Goal: Task Accomplishment & Management: Manage account settings

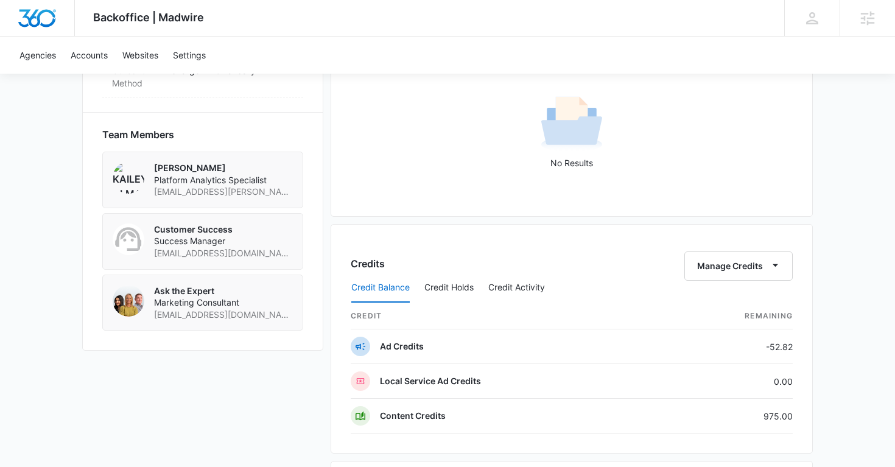
scroll to position [1236, 0]
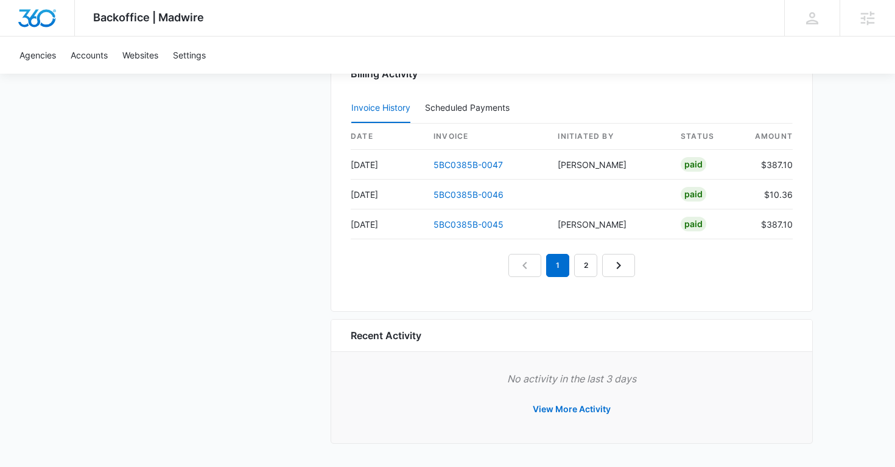
click at [599, 261] on nav "1 2" at bounding box center [571, 265] width 127 height 23
click at [587, 261] on link "2" at bounding box center [585, 265] width 23 height 23
click at [536, 265] on link "1" at bounding box center [543, 265] width 23 height 23
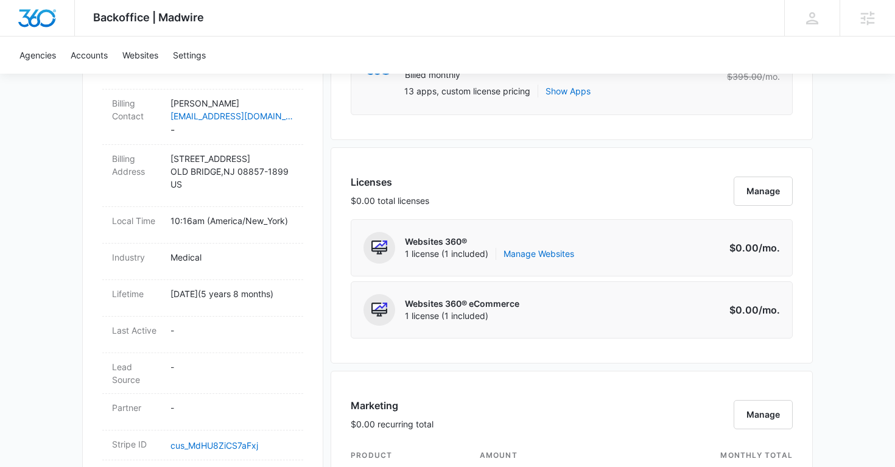
scroll to position [454, 0]
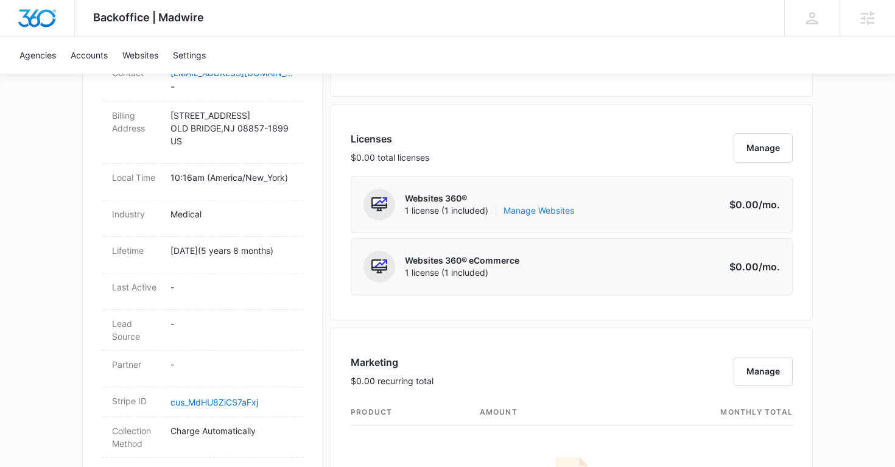
click at [556, 213] on link "Manage Websites" at bounding box center [538, 211] width 71 height 12
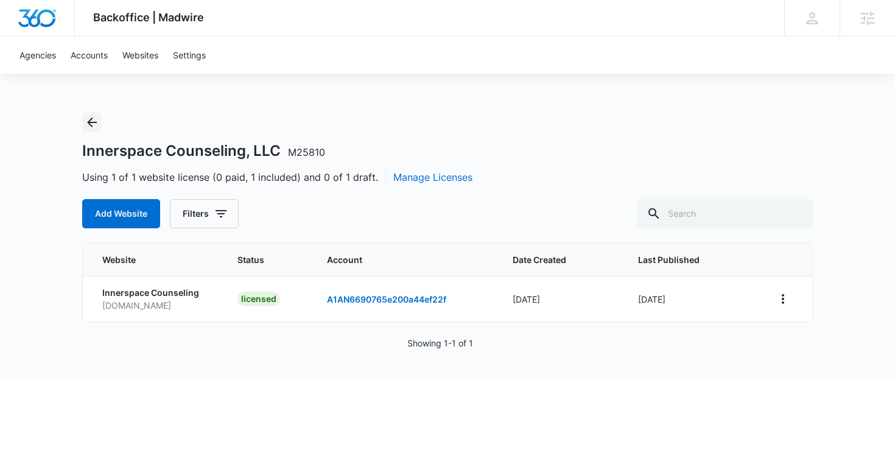
click at [91, 122] on icon "Back" at bounding box center [92, 123] width 10 height 10
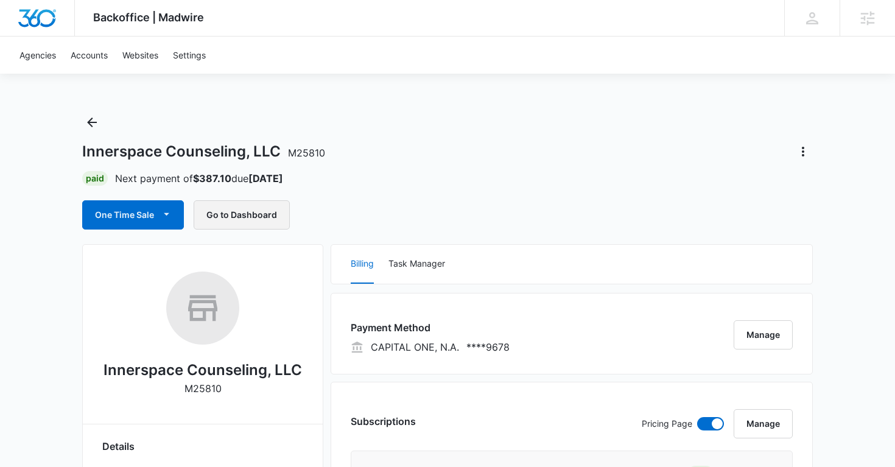
click at [245, 214] on button "Go to Dashboard" at bounding box center [242, 214] width 96 height 29
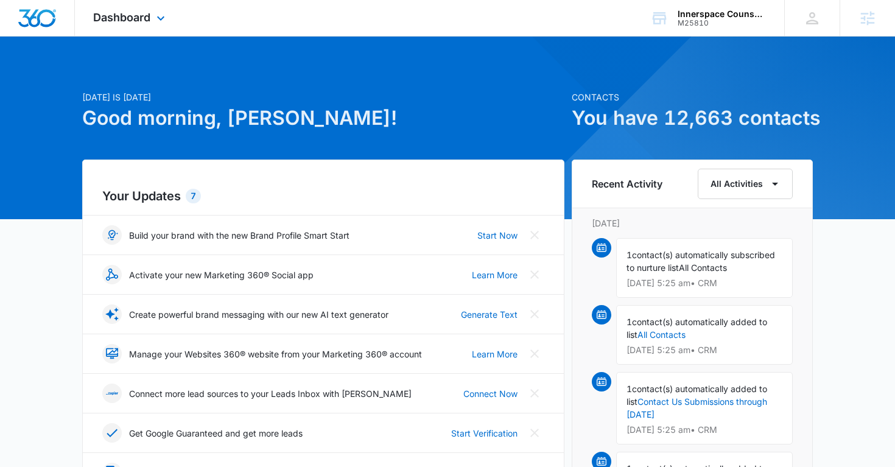
click at [146, 24] on div "Dashboard Apps Reputation Websites Forms CRM Email Social Shop Payments POS Con…" at bounding box center [130, 18] width 111 height 36
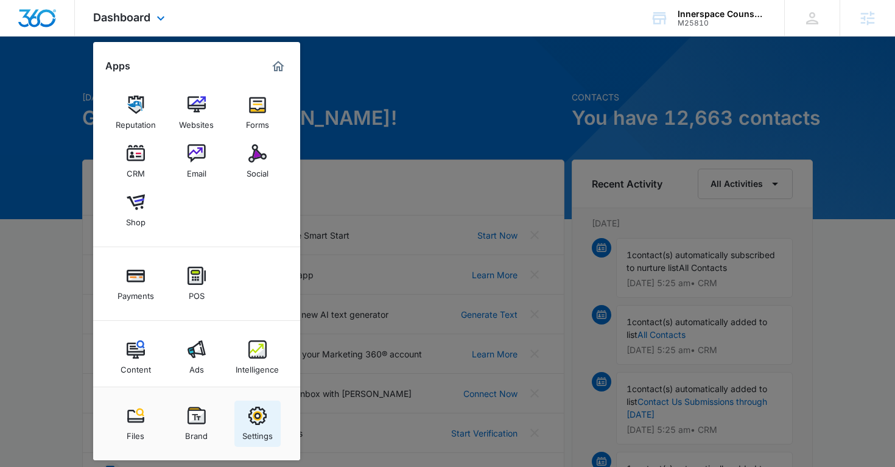
click at [247, 418] on link "Settings" at bounding box center [257, 424] width 46 height 46
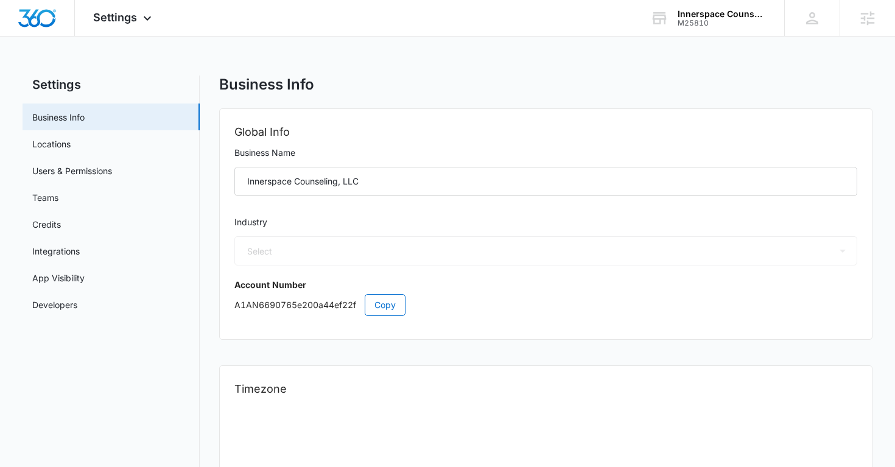
select select "13"
select select "US"
select select "America/New_York"
click at [111, 177] on link "Users & Permissions" at bounding box center [72, 170] width 80 height 13
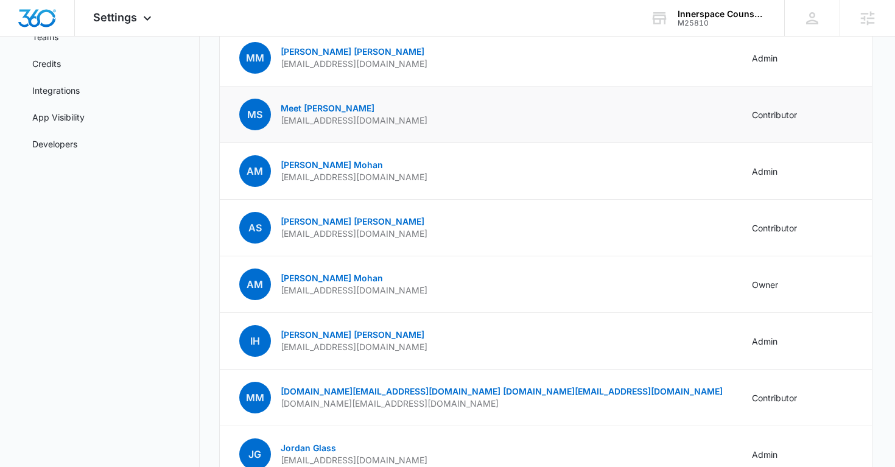
scroll to position [160, 0]
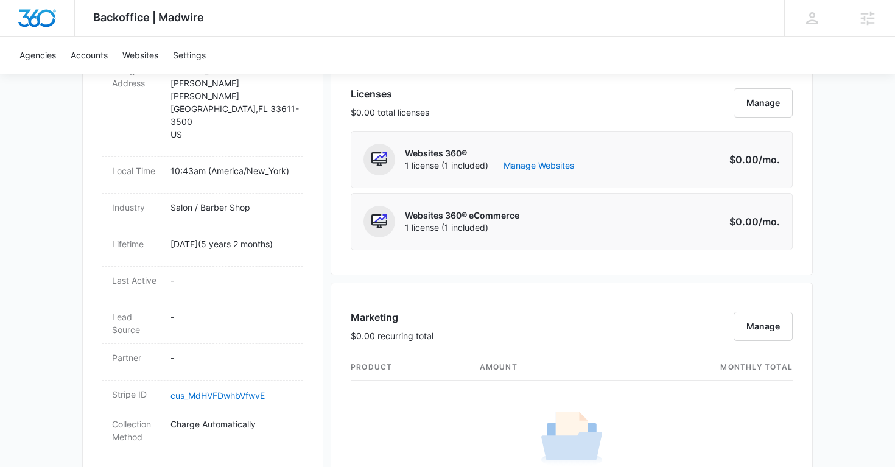
scroll to position [480, 0]
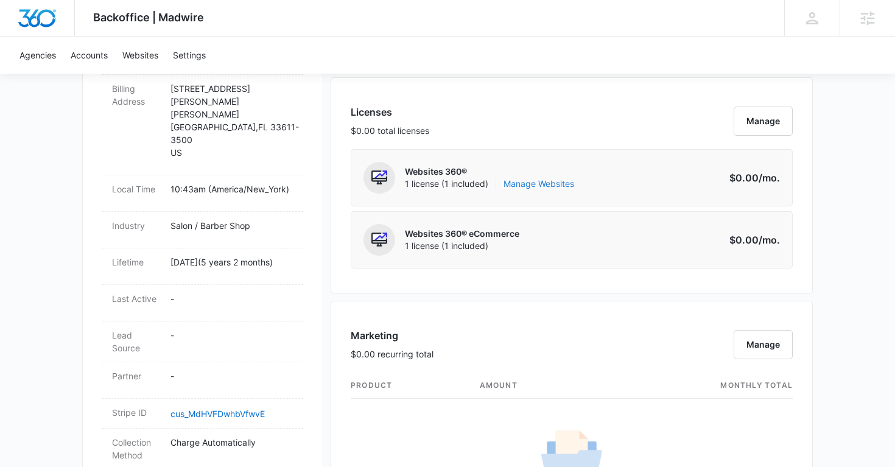
click at [525, 180] on link "Manage Websites" at bounding box center [538, 184] width 71 height 12
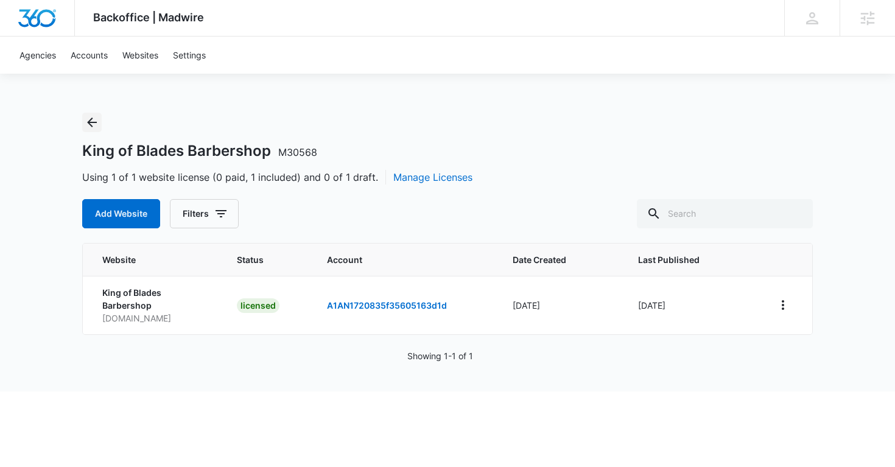
click at [85, 125] on icon "Back" at bounding box center [92, 122] width 15 height 15
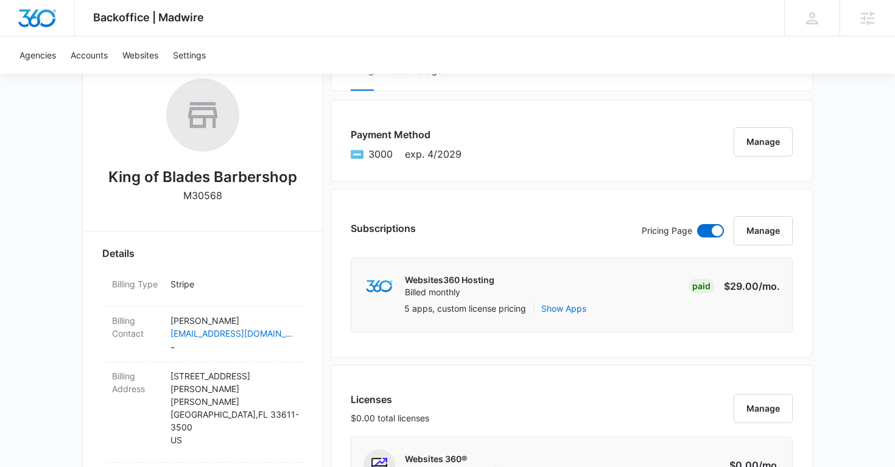
scroll to position [196, 0]
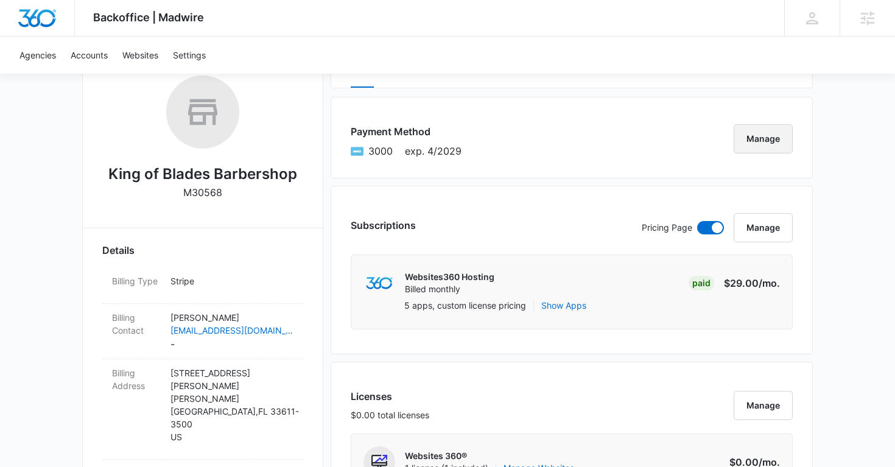
click at [763, 146] on button "Manage" at bounding box center [763, 138] width 59 height 29
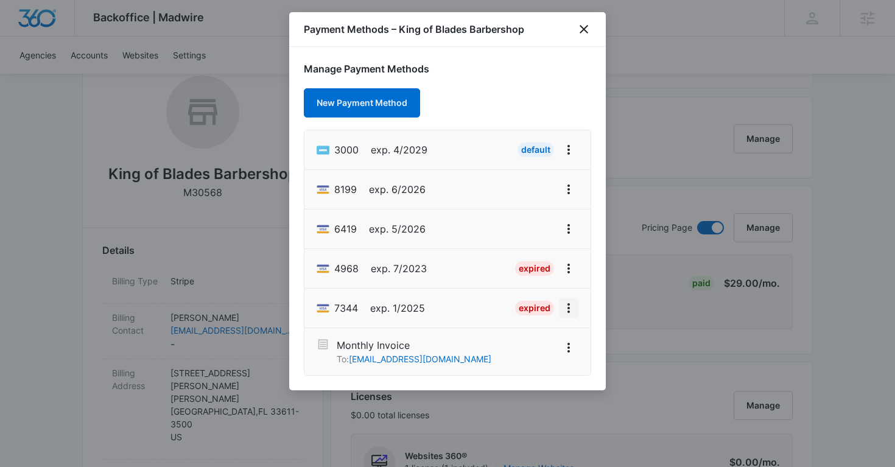
click at [569, 314] on icon "View More" at bounding box center [568, 308] width 15 height 15
click at [529, 279] on button "Delete Card" at bounding box center [527, 274] width 100 height 18
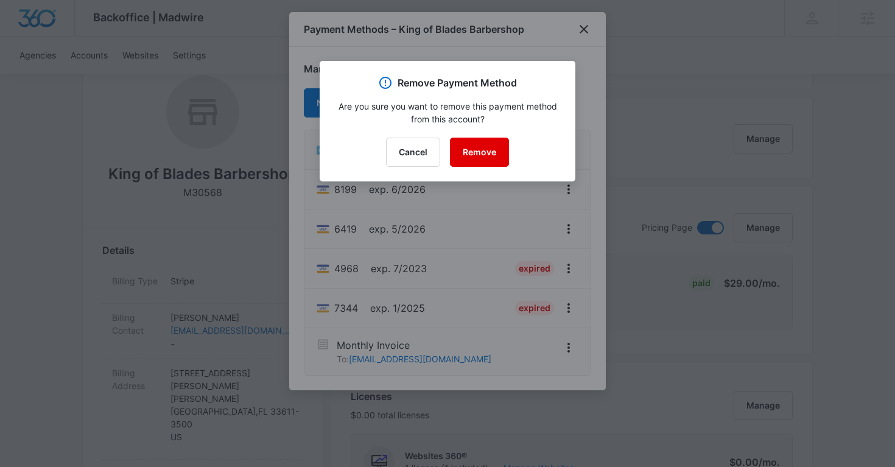
click at [473, 153] on button "Remove" at bounding box center [479, 152] width 59 height 29
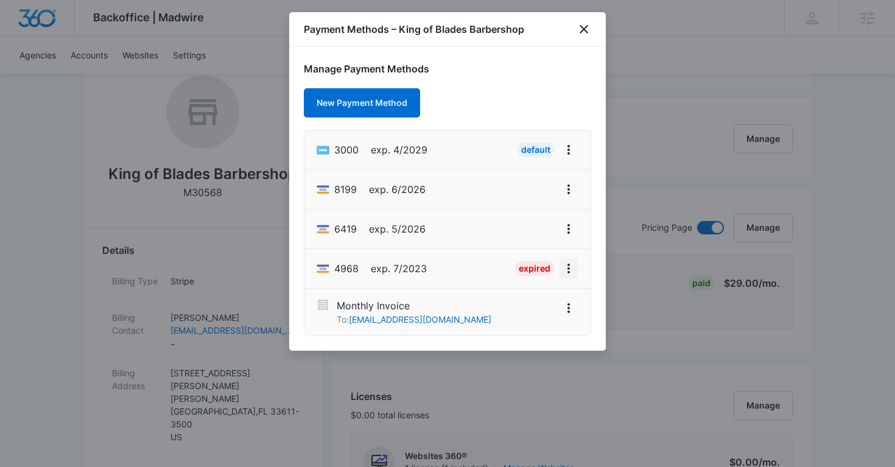
click at [569, 271] on icon "View More" at bounding box center [568, 269] width 2 height 10
click at [527, 233] on div "Delete Card" at bounding box center [520, 234] width 57 height 9
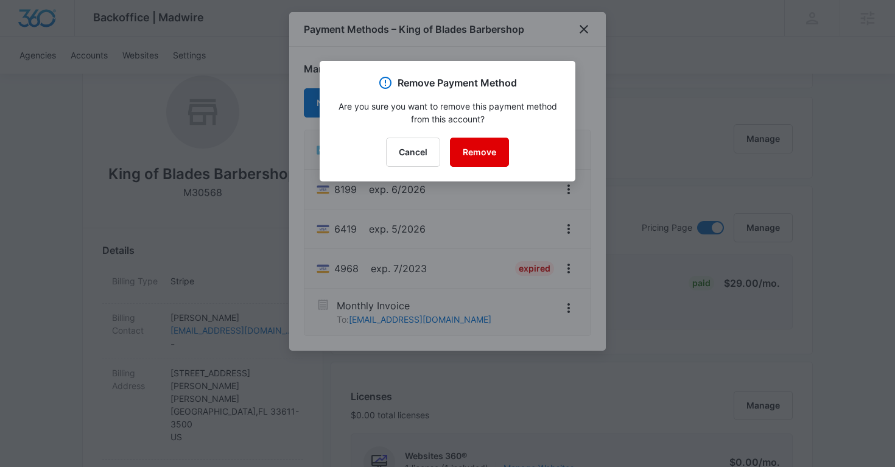
click at [472, 150] on button "Remove" at bounding box center [479, 152] width 59 height 29
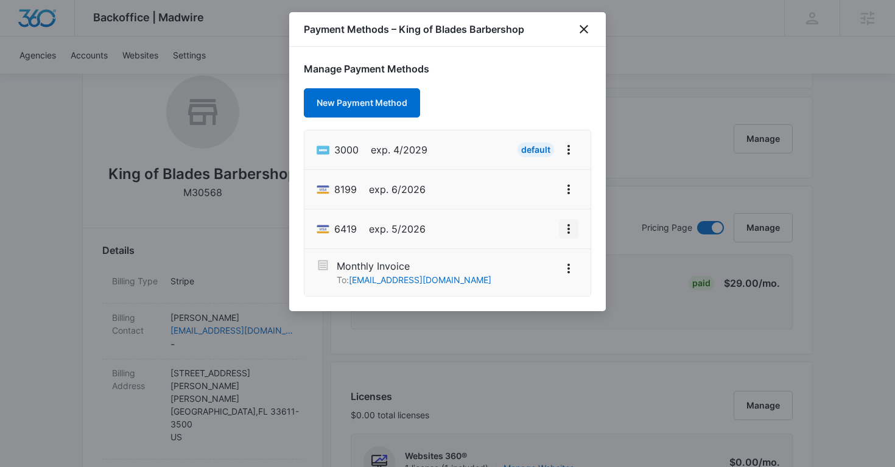
click at [563, 232] on icon "View More" at bounding box center [568, 229] width 15 height 15
click at [522, 194] on div "Delete Card" at bounding box center [520, 195] width 57 height 9
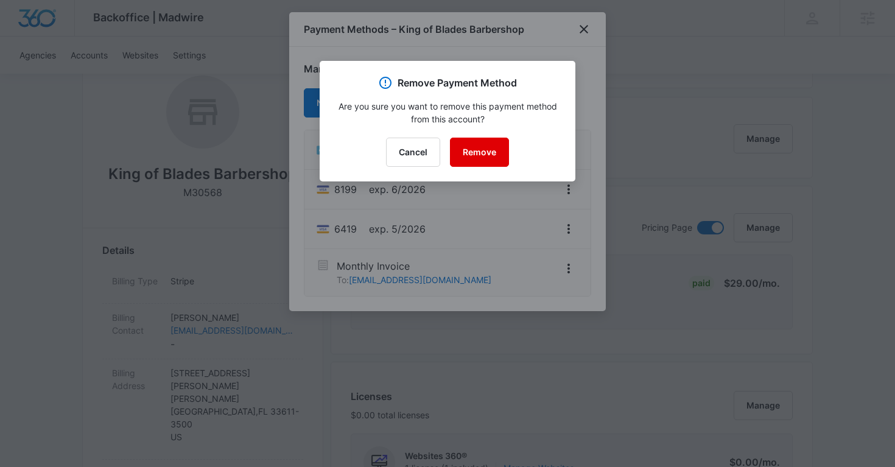
click at [485, 156] on button "Remove" at bounding box center [479, 152] width 59 height 29
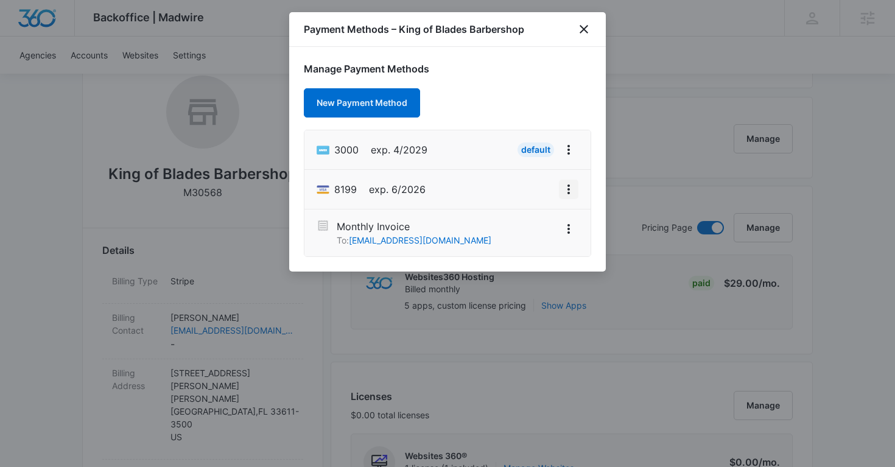
click at [564, 192] on icon "View More" at bounding box center [568, 189] width 15 height 15
click at [525, 159] on div "Delete Card" at bounding box center [520, 155] width 57 height 9
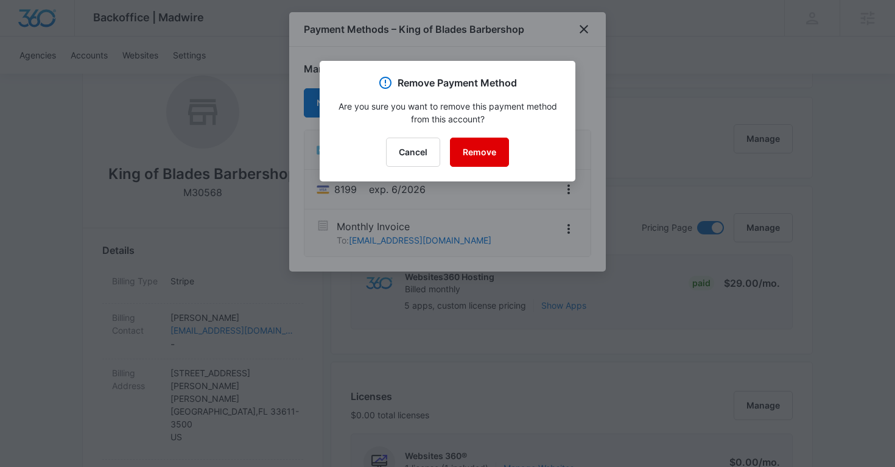
click at [462, 142] on button "Remove" at bounding box center [479, 152] width 59 height 29
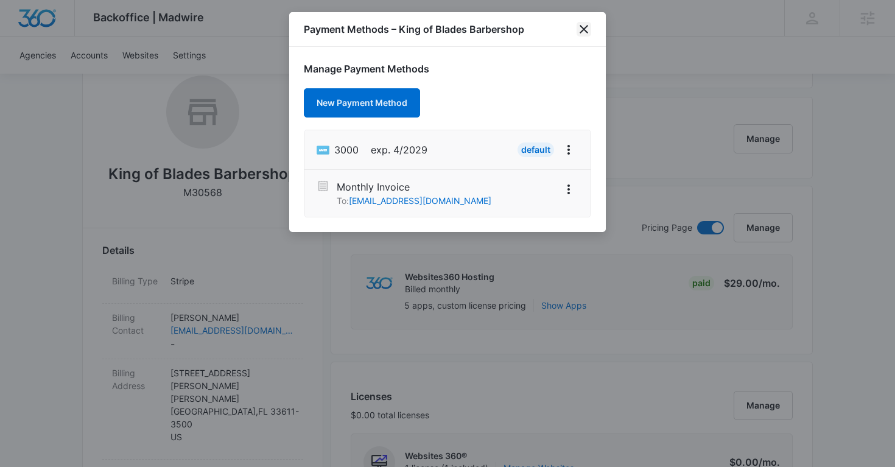
click at [586, 29] on icon "close" at bounding box center [584, 29] width 15 height 15
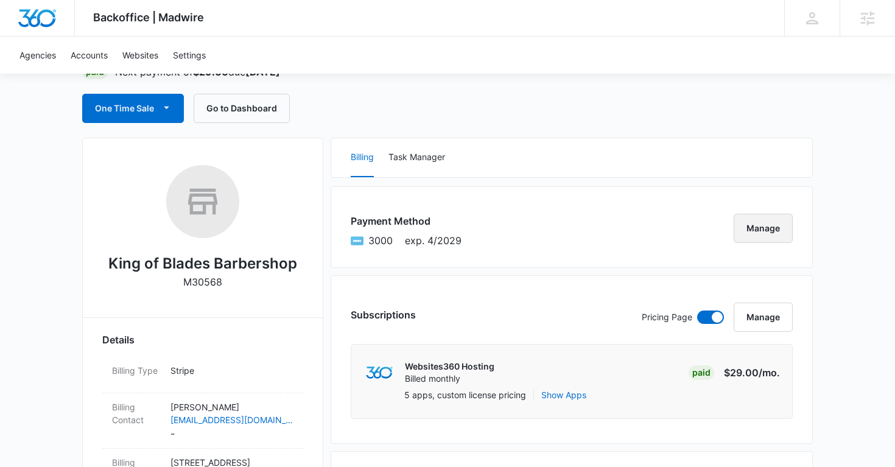
scroll to position [110, 0]
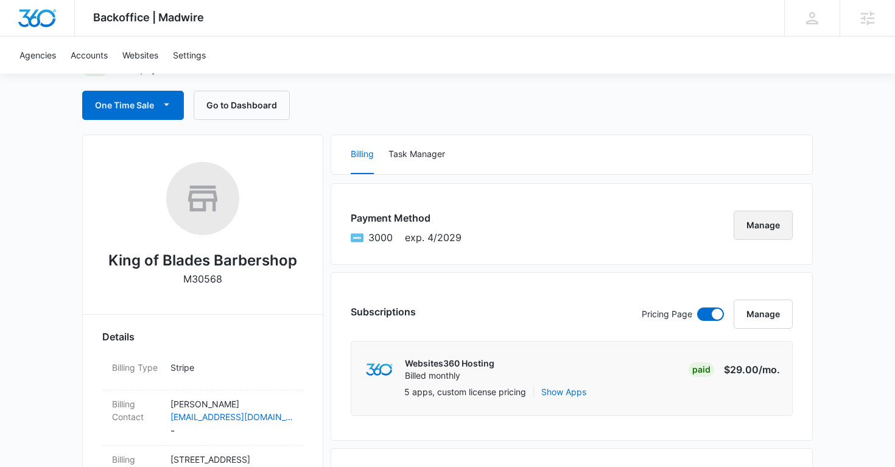
click at [766, 230] on button "Manage" at bounding box center [763, 225] width 59 height 29
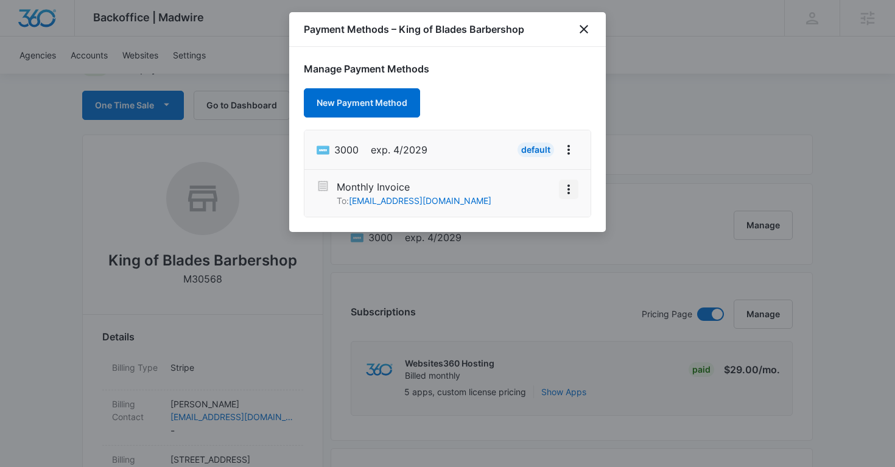
click at [570, 194] on icon "View More" at bounding box center [568, 189] width 15 height 15
click at [544, 157] on div "Activate" at bounding box center [532, 155] width 33 height 9
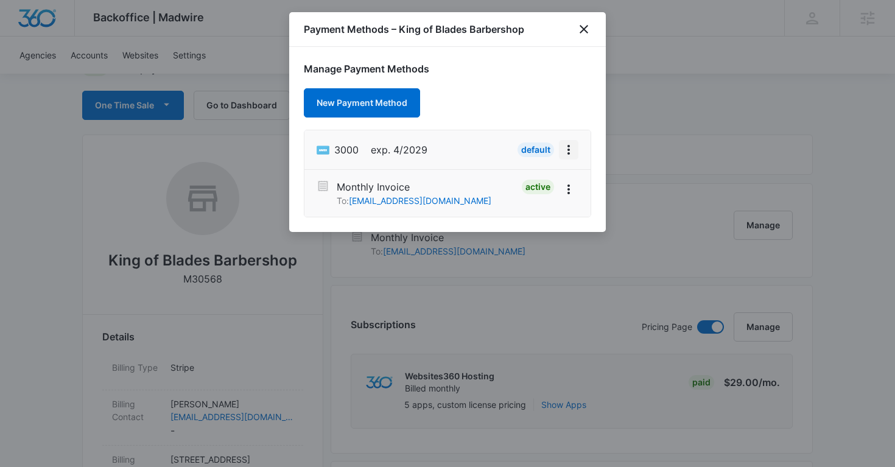
click at [569, 150] on icon "View More" at bounding box center [568, 149] width 15 height 15
click at [651, 149] on div at bounding box center [447, 233] width 895 height 467
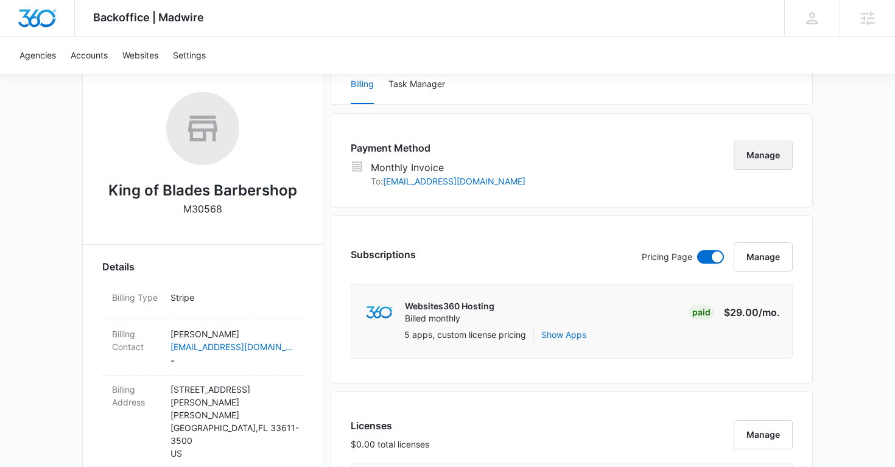
scroll to position [188, 0]
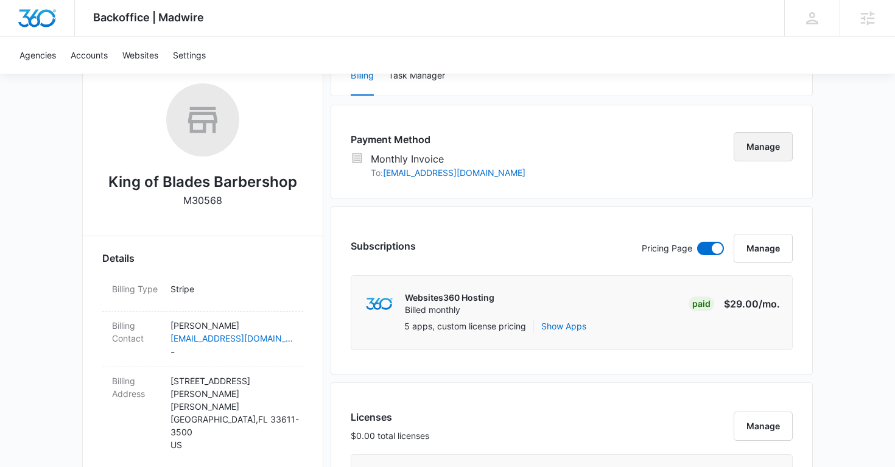
click at [773, 152] on button "Manage" at bounding box center [763, 146] width 59 height 29
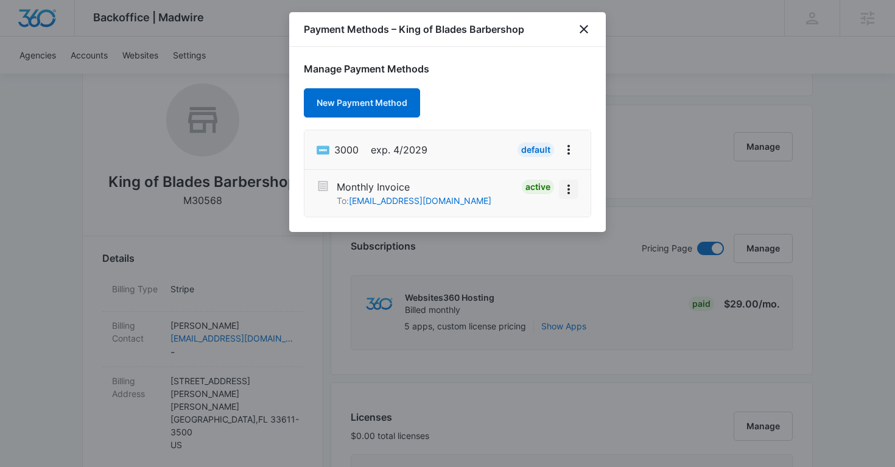
click at [562, 185] on icon "View More" at bounding box center [568, 189] width 15 height 15
click at [533, 147] on button "Deactivate" at bounding box center [534, 155] width 87 height 18
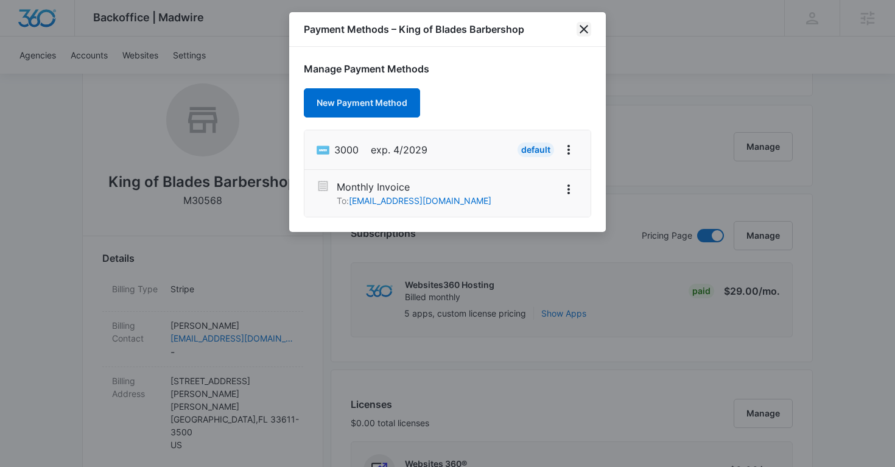
click at [587, 32] on icon "close" at bounding box center [584, 29] width 15 height 15
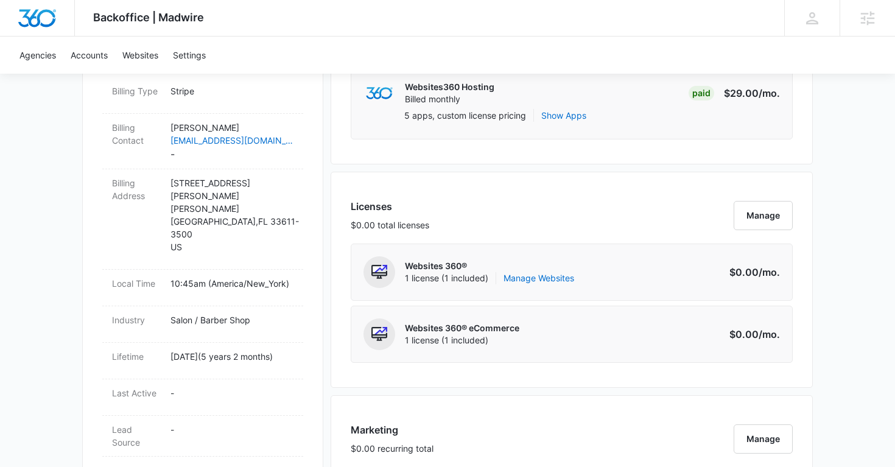
scroll to position [387, 0]
click at [541, 282] on link "Manage Websites" at bounding box center [538, 278] width 71 height 12
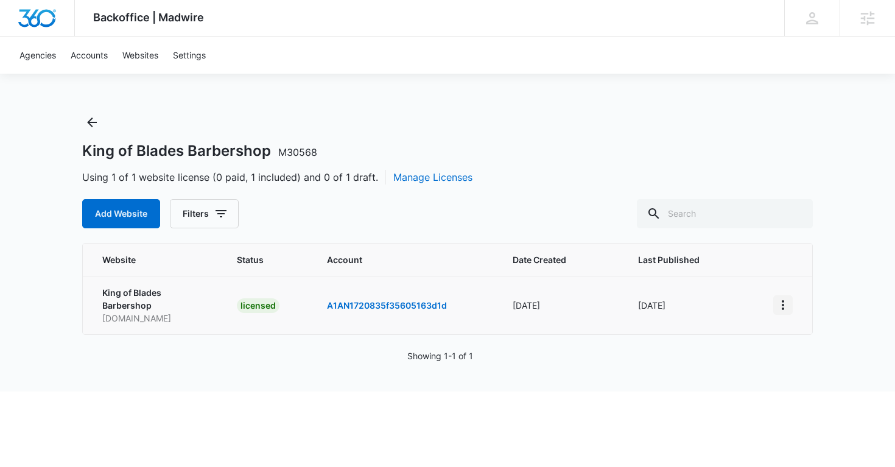
click at [782, 304] on icon "View More" at bounding box center [783, 305] width 2 height 10
click at [795, 370] on link "Visit Website" at bounding box center [813, 375] width 51 height 10
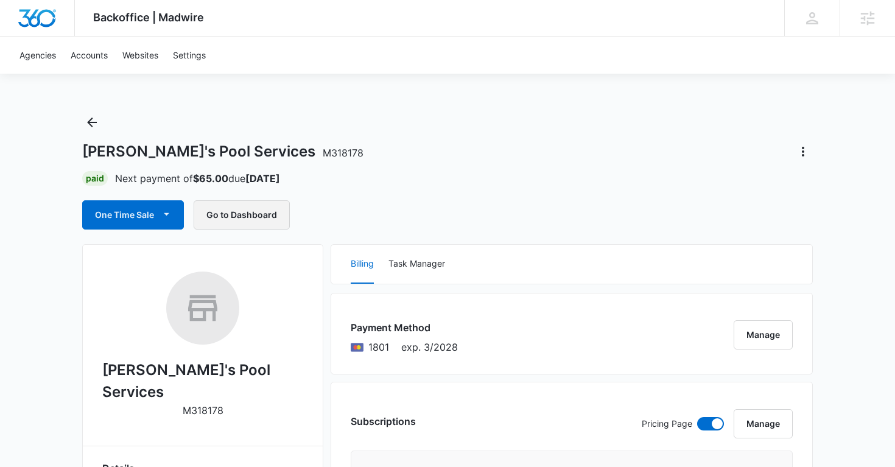
click at [250, 219] on button "Go to Dashboard" at bounding box center [242, 214] width 96 height 29
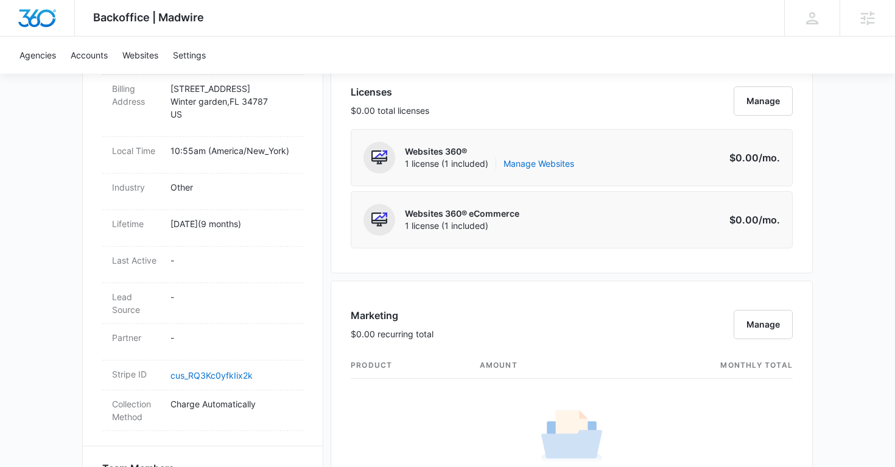
scroll to position [467, 0]
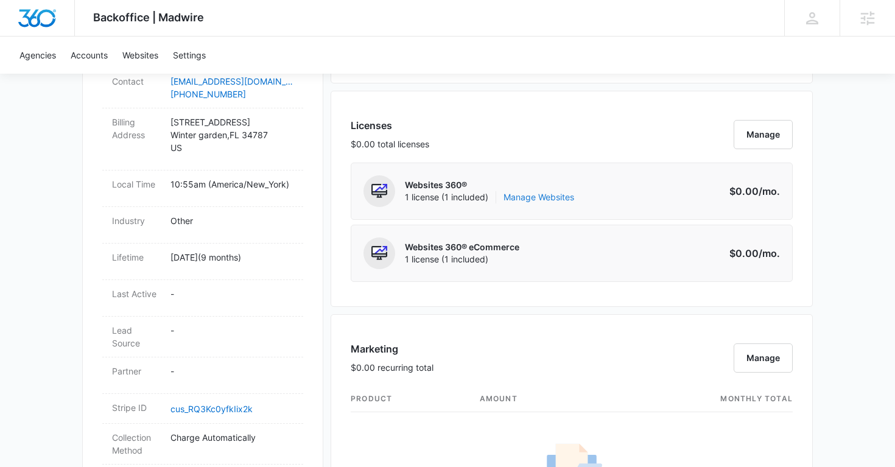
click at [518, 195] on link "Manage Websites" at bounding box center [538, 197] width 71 height 12
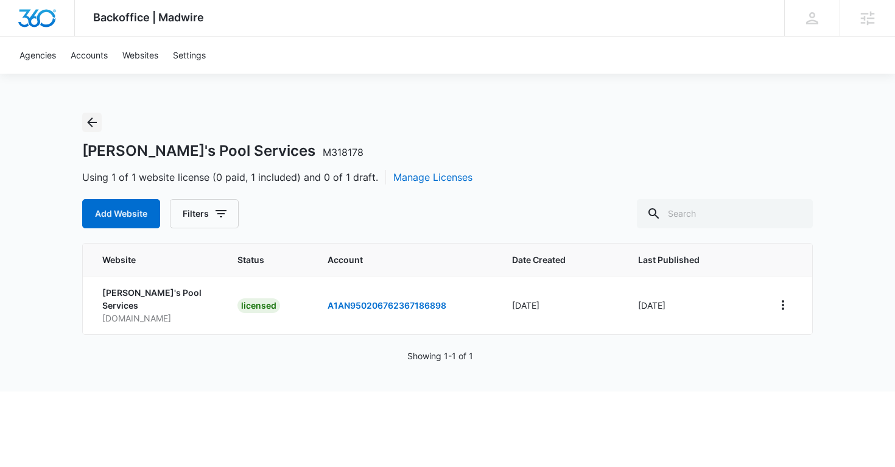
click at [89, 125] on icon "Back" at bounding box center [92, 122] width 15 height 15
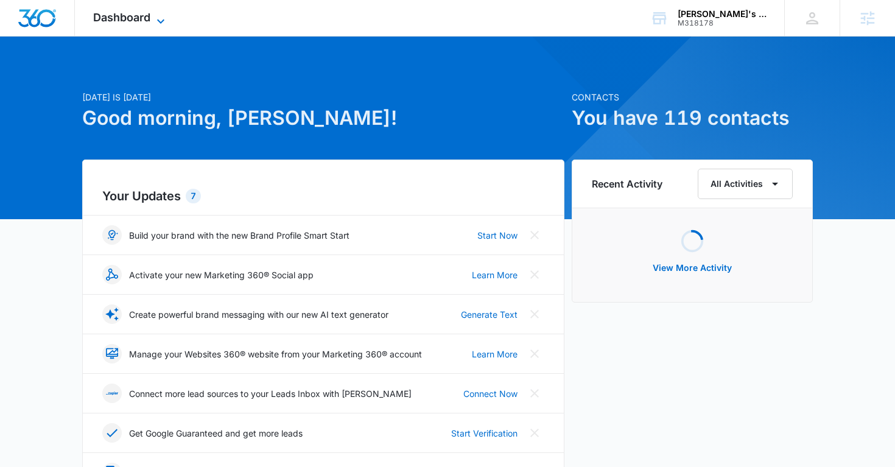
click at [156, 21] on icon at bounding box center [160, 21] width 15 height 15
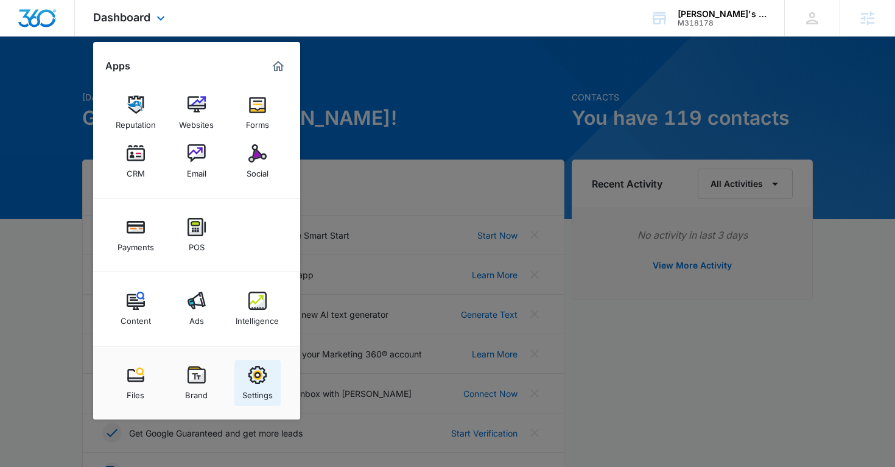
click at [247, 373] on link "Settings" at bounding box center [257, 383] width 46 height 46
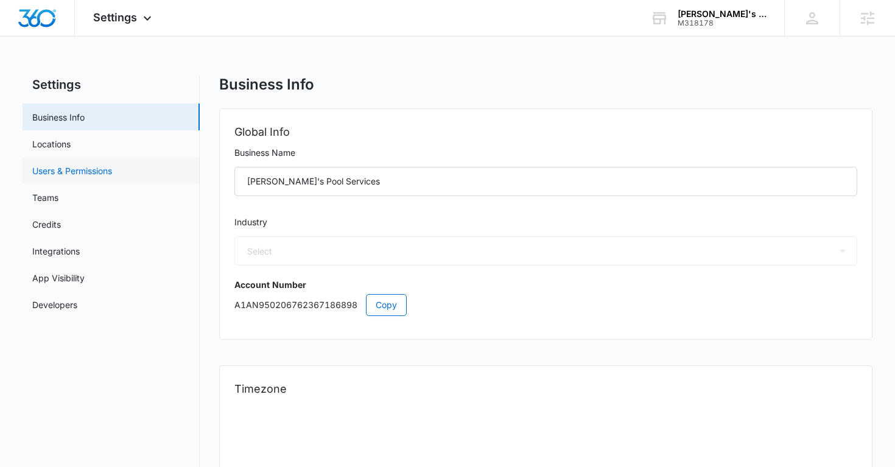
select select "52"
select select "US"
select select "America/New_York"
click at [86, 172] on link "Users & Permissions" at bounding box center [72, 170] width 80 height 13
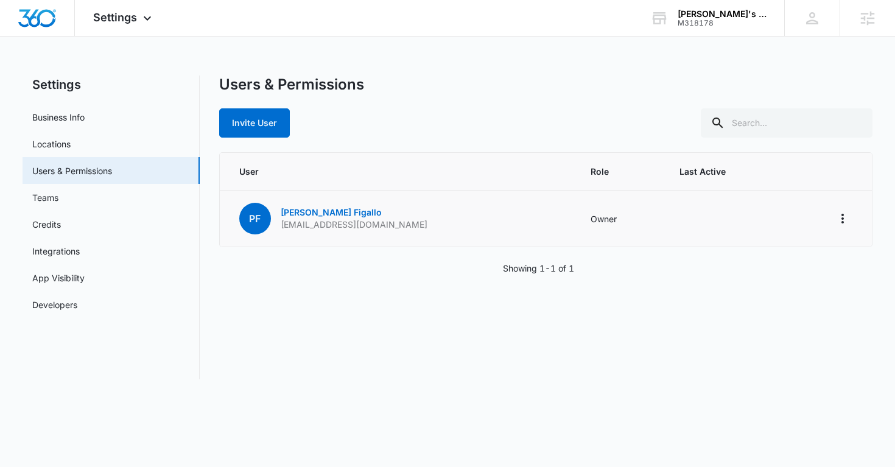
click at [350, 222] on p "[EMAIL_ADDRESS][DOMAIN_NAME]" at bounding box center [354, 225] width 147 height 12
copy p "[EMAIL_ADDRESS][DOMAIN_NAME]"
